Goal: Information Seeking & Learning: Learn about a topic

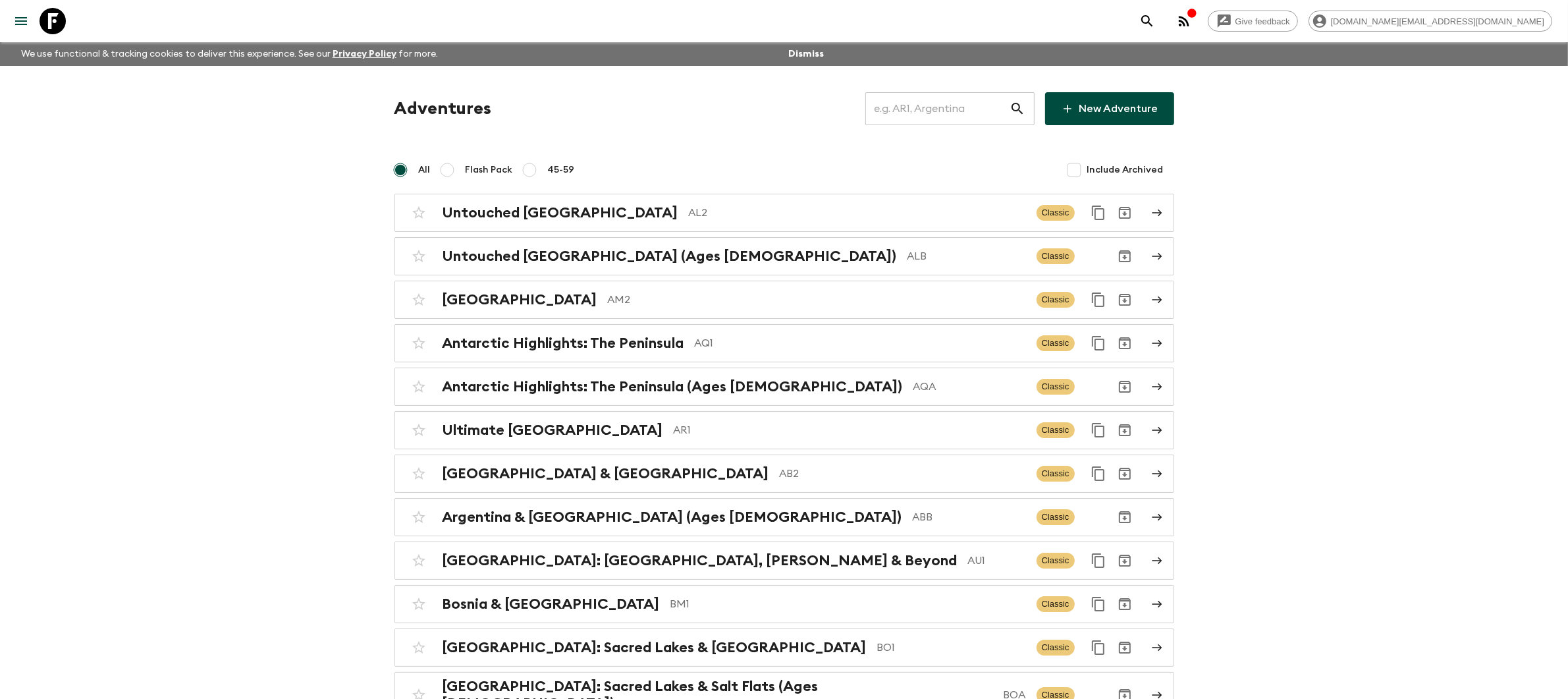
click at [946, 109] on input "text" at bounding box center [938, 109] width 144 height 37
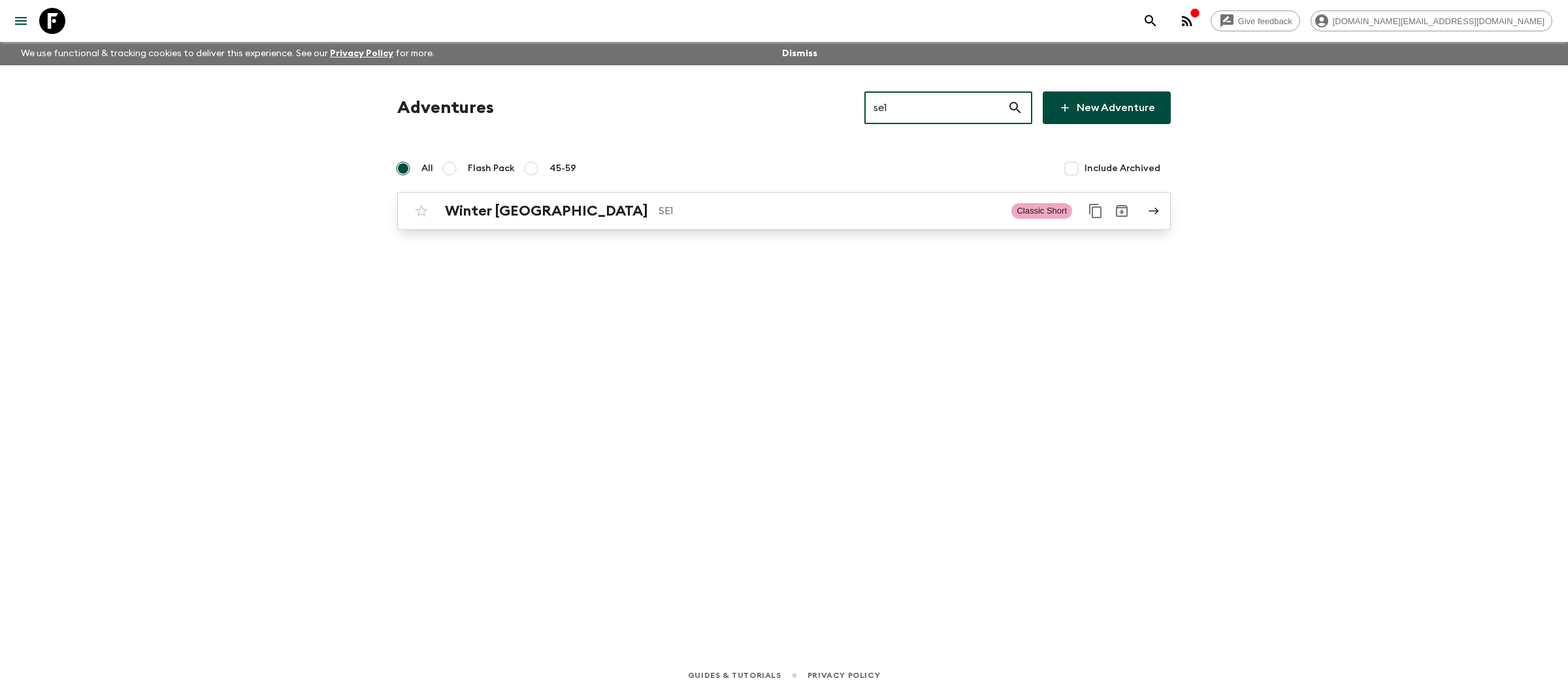
type input "se1"
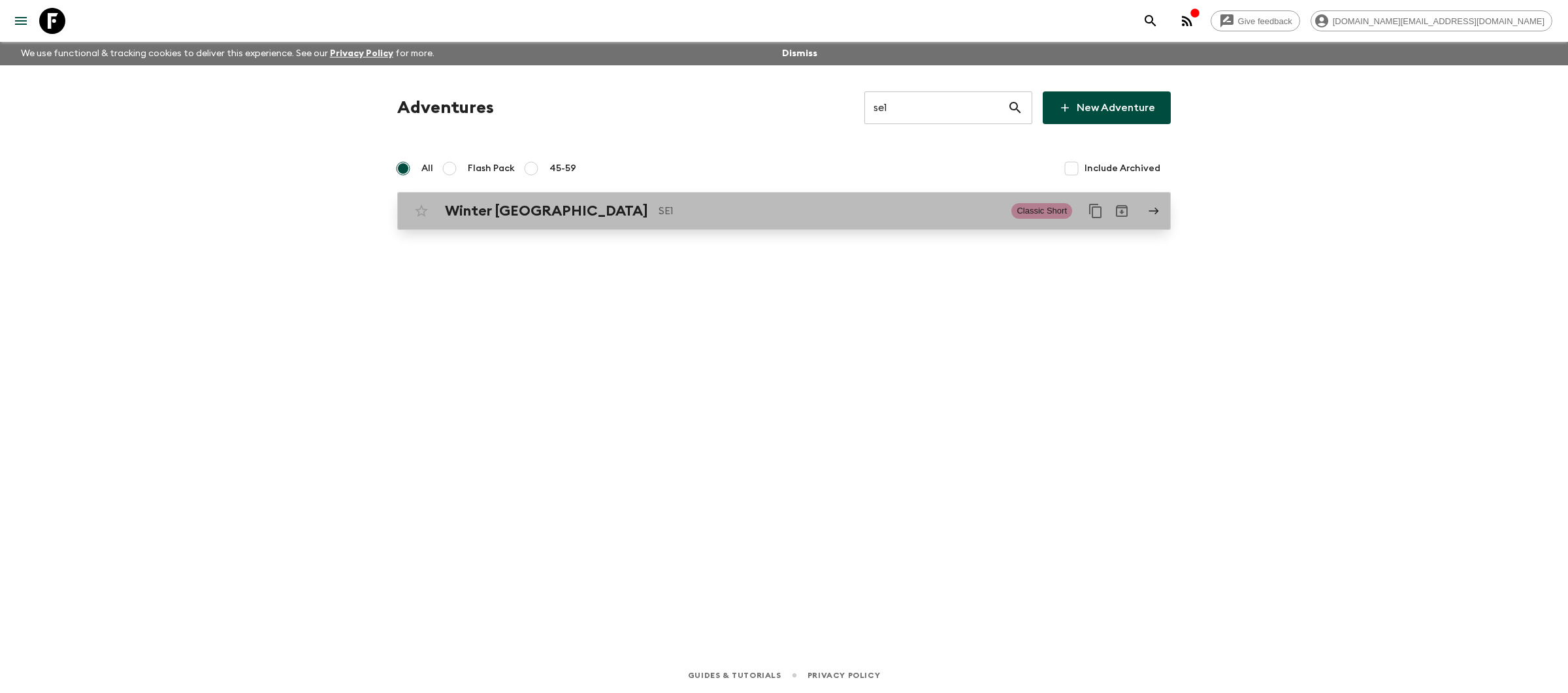
click at [905, 208] on p "SE1" at bounding box center [830, 211] width 343 height 16
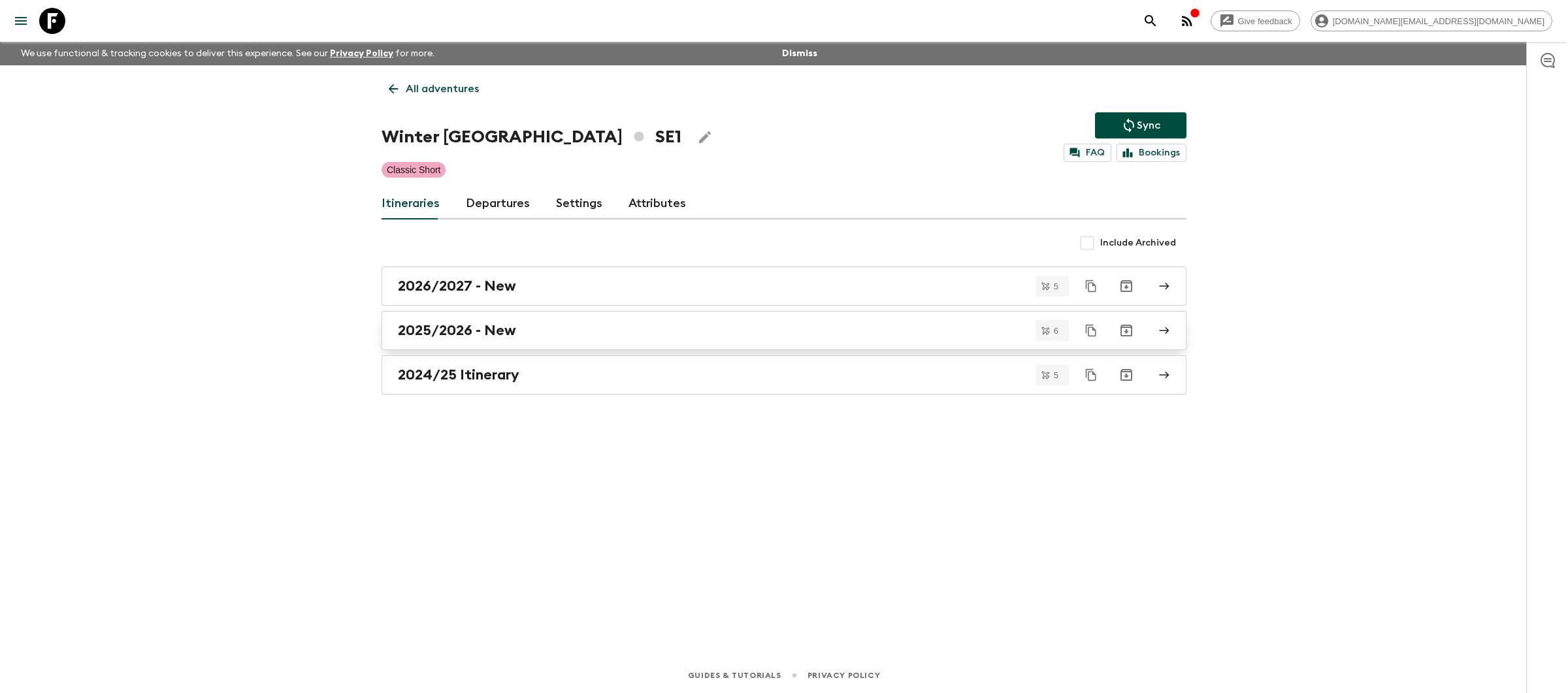
click at [610, 327] on div "2025/2026 - New" at bounding box center [771, 330] width 747 height 17
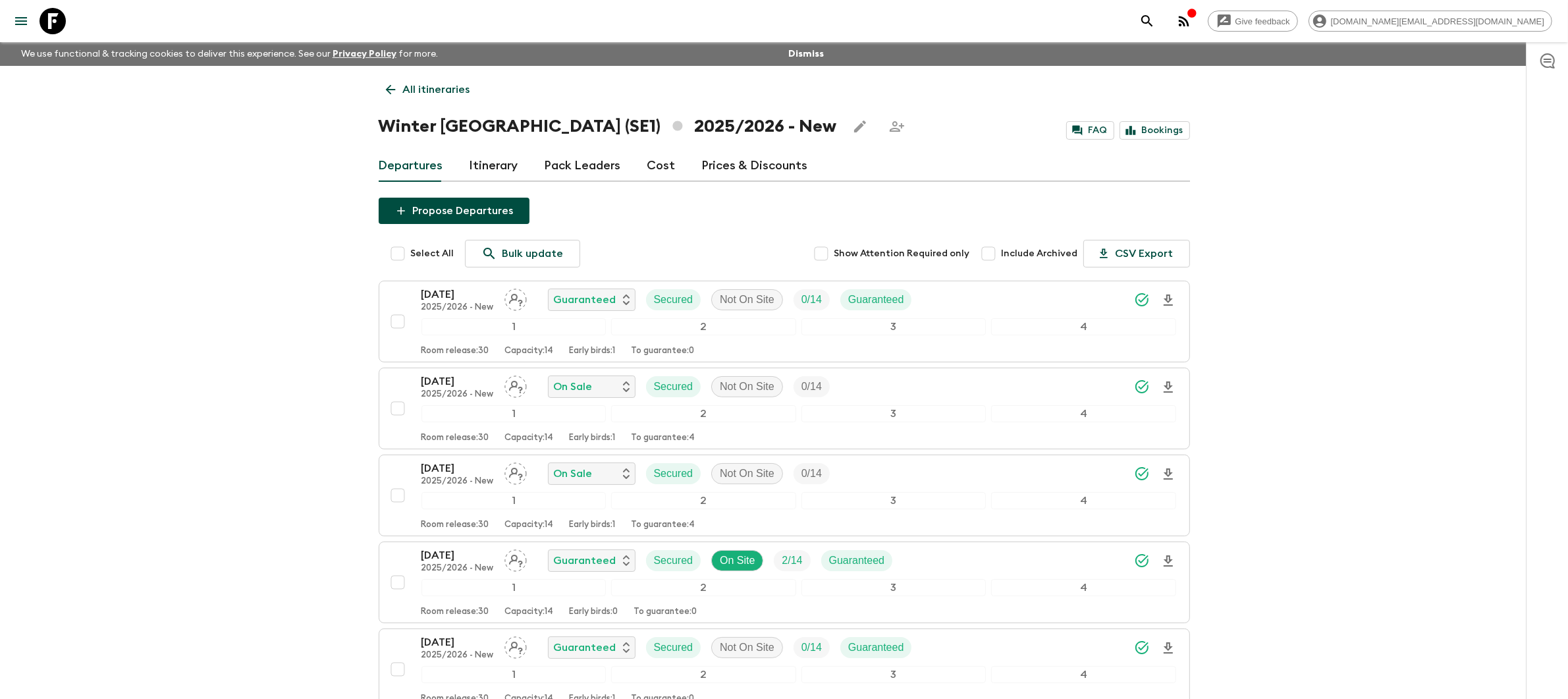
click at [430, 89] on p "All itineraries" at bounding box center [436, 89] width 67 height 16
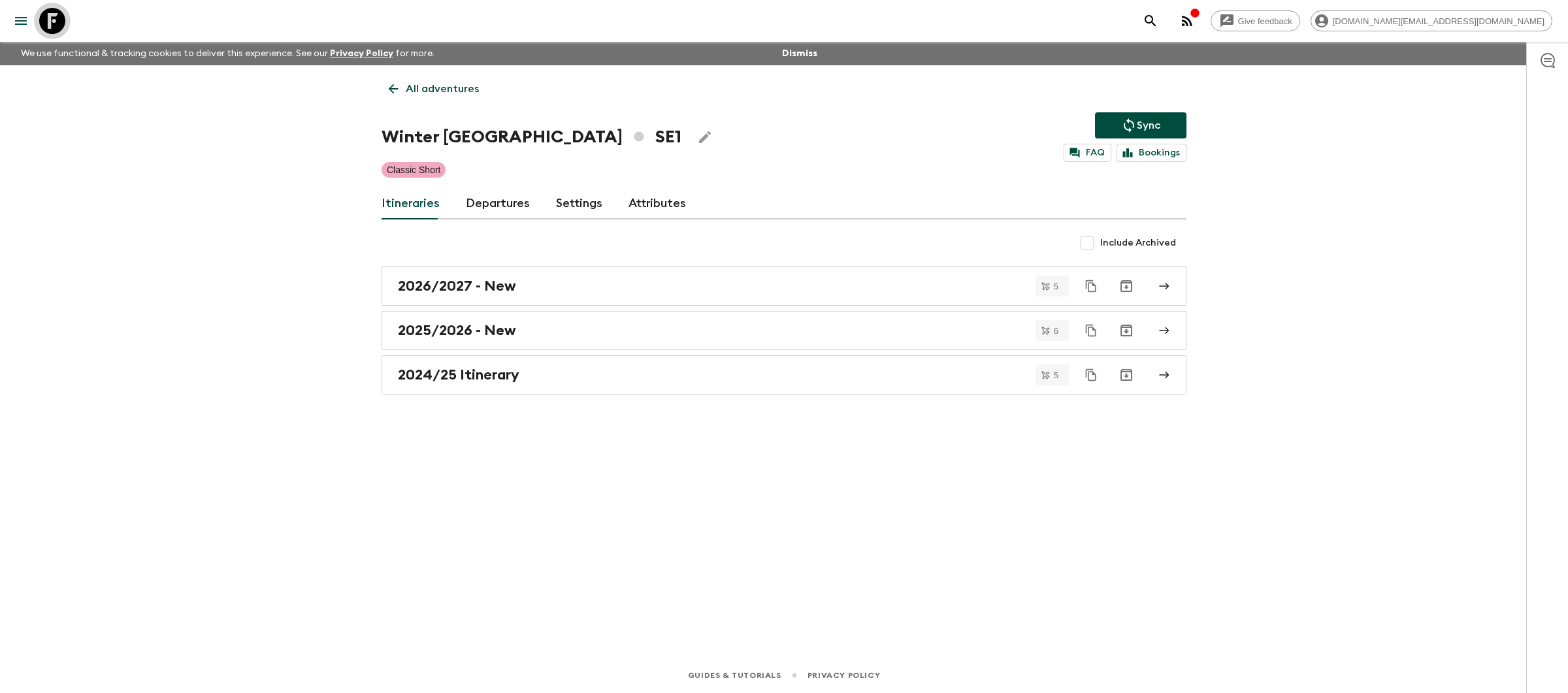
click at [45, 22] on icon at bounding box center [52, 21] width 27 height 27
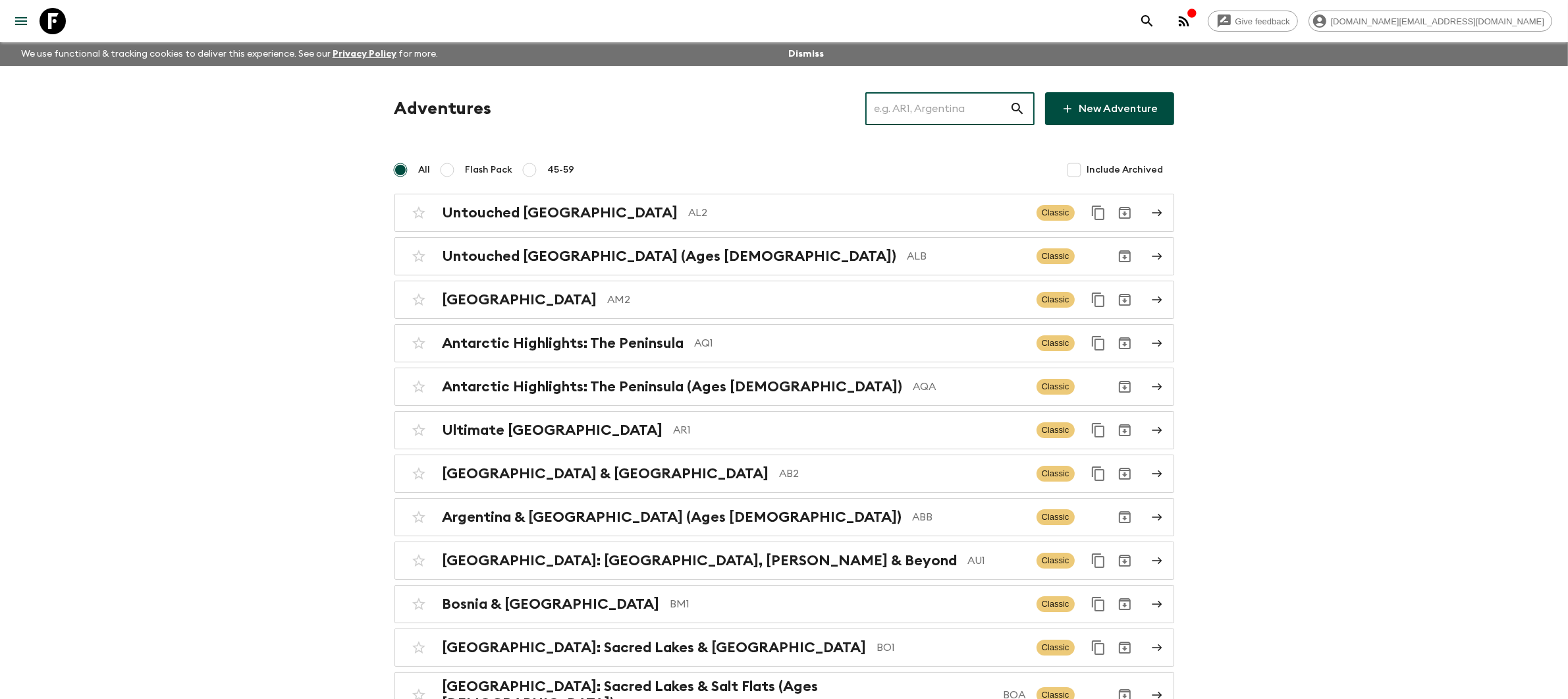
click at [983, 116] on input "text" at bounding box center [938, 109] width 144 height 37
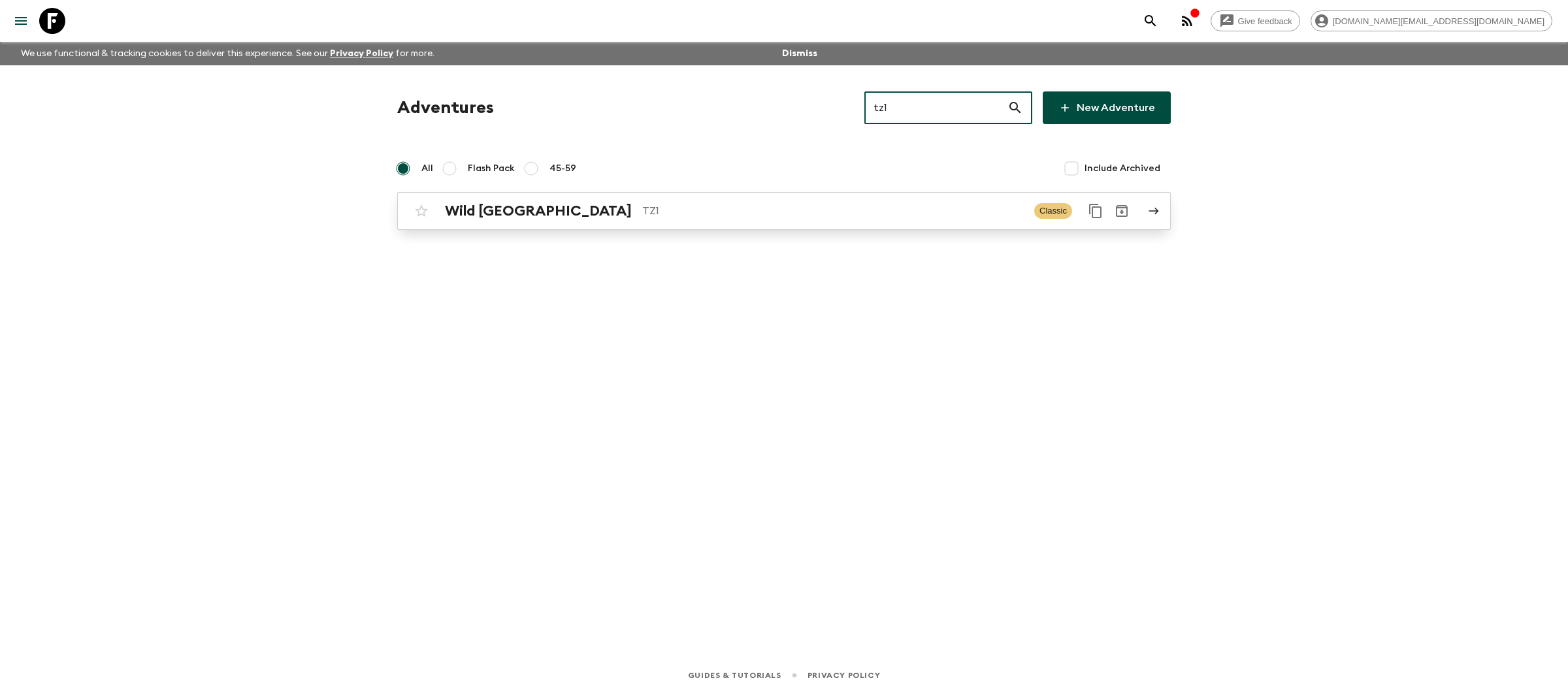
type input "tz1"
click at [804, 226] on link "Wild Tanzania TZ1 Classic" at bounding box center [784, 211] width 773 height 38
